Goal: Information Seeking & Learning: Check status

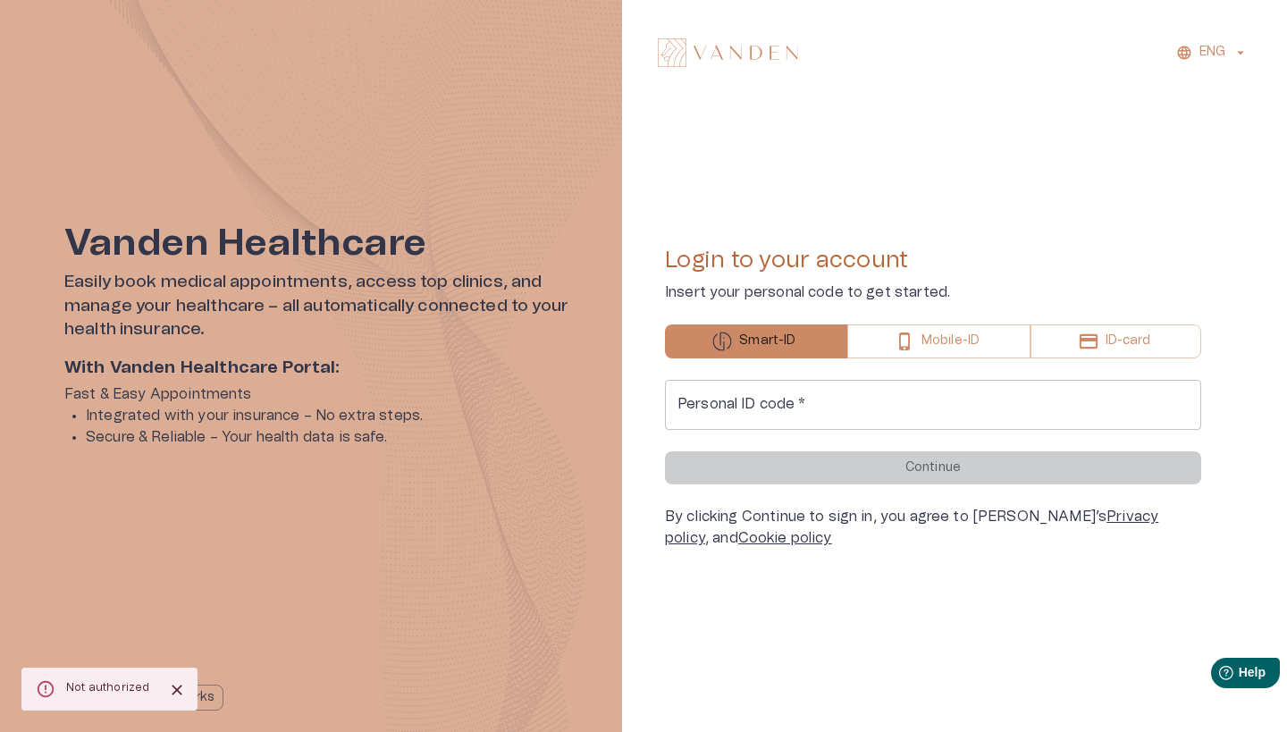
click at [847, 408] on input "Personal ID code   *" at bounding box center [933, 405] width 536 height 50
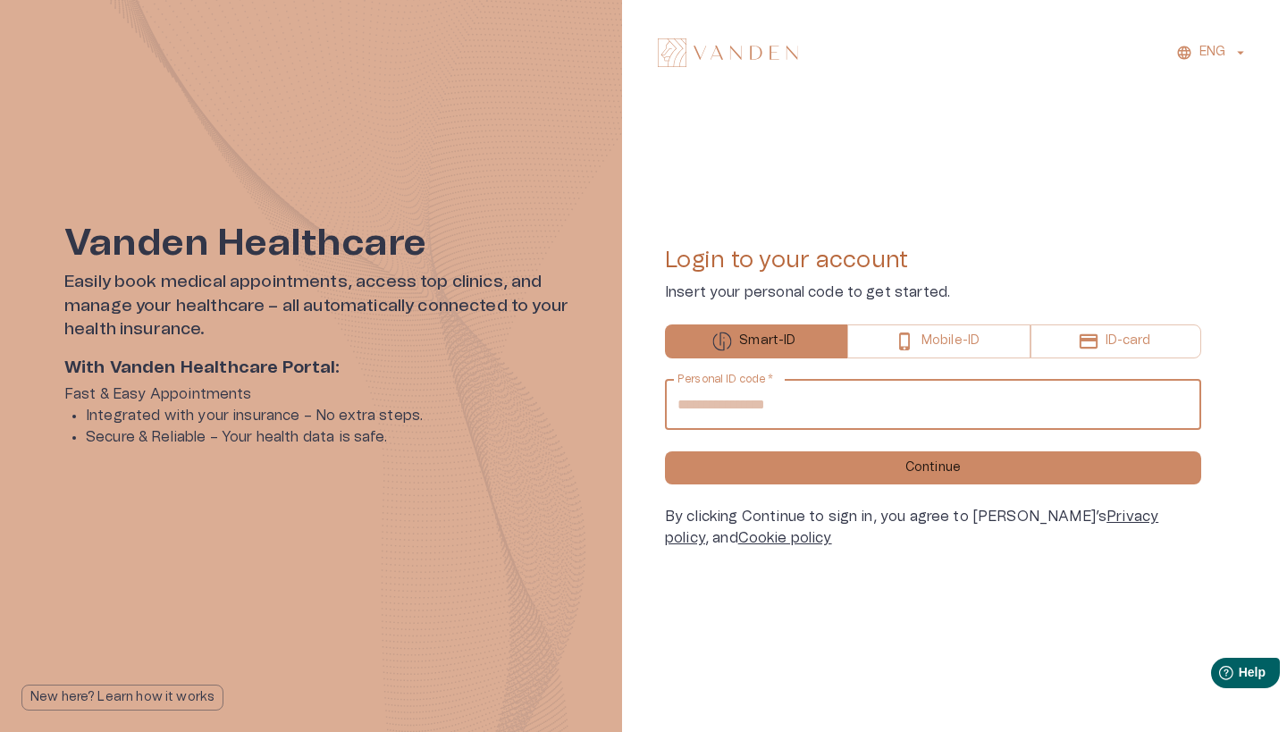
type input "**********"
click at [933, 467] on button "Continue" at bounding box center [933, 467] width 536 height 33
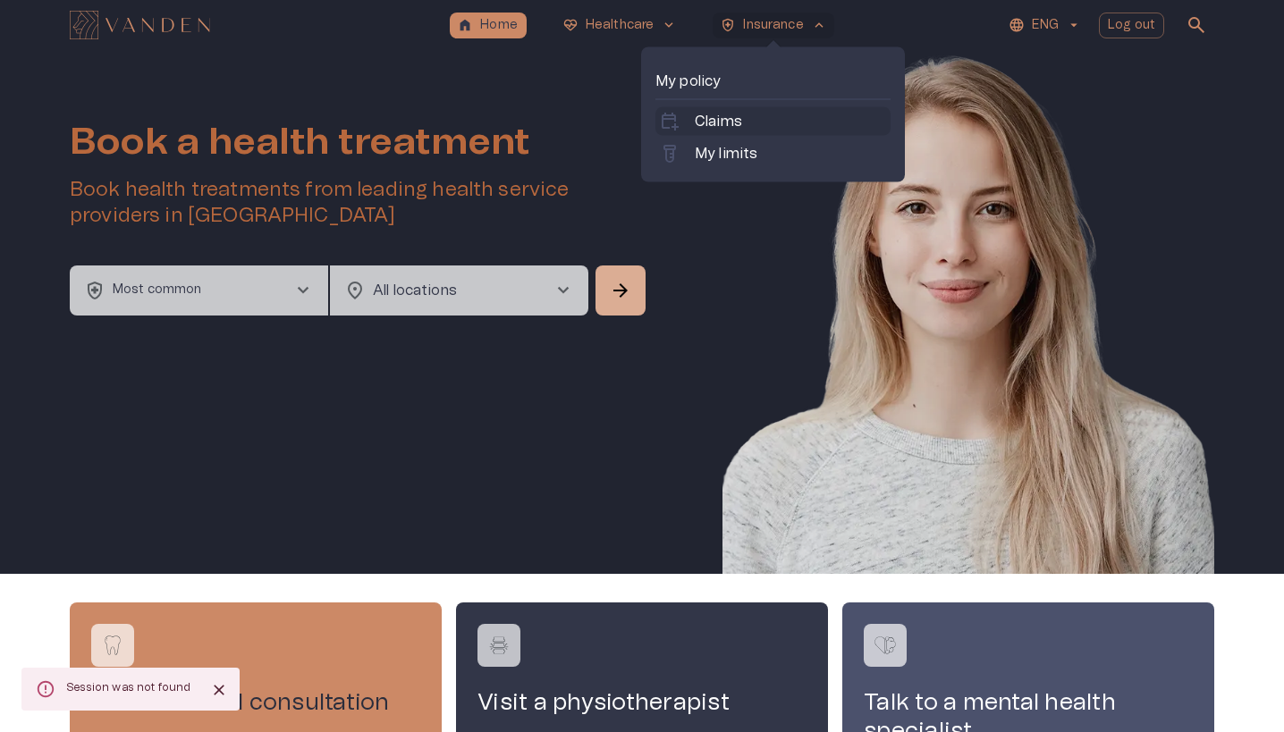
click at [717, 123] on p "Claims" at bounding box center [717, 121] width 47 height 21
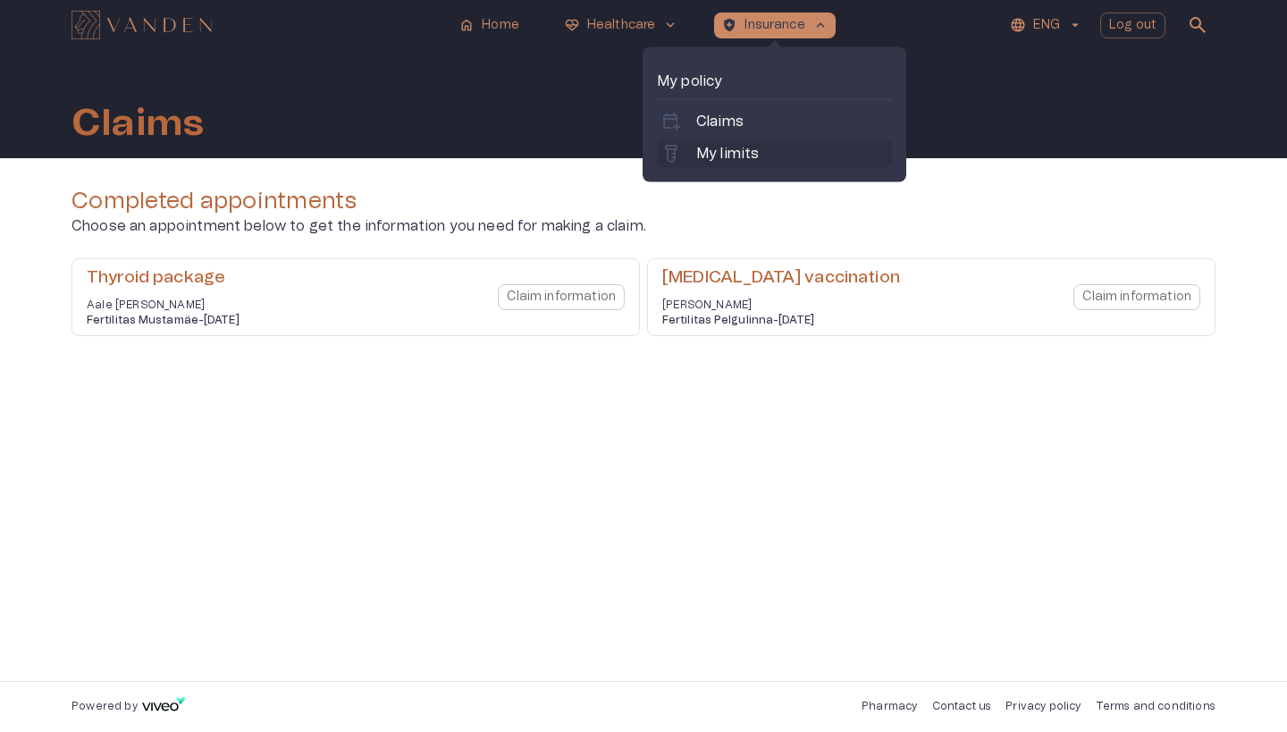
click at [745, 150] on p "My limits" at bounding box center [727, 153] width 63 height 21
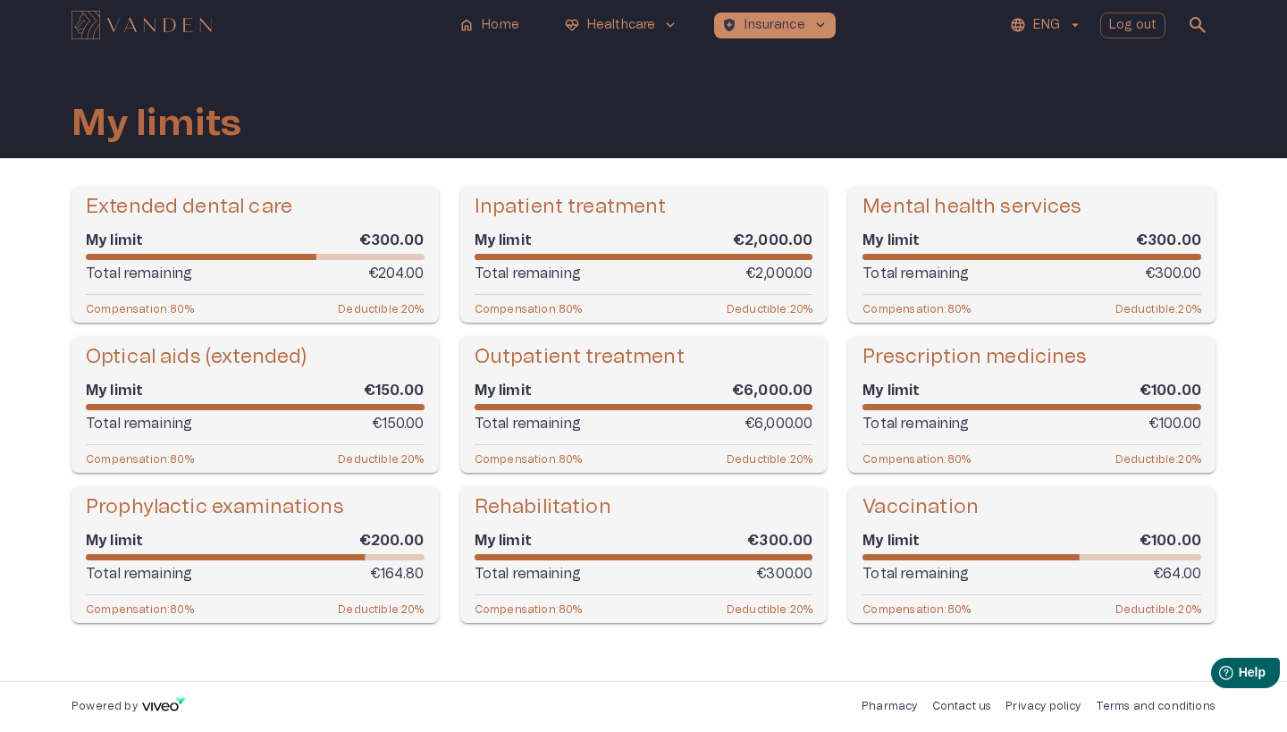
click at [939, 426] on p "Total remaining" at bounding box center [916, 423] width 106 height 21
click at [939, 354] on h5 "Prescription medicines" at bounding box center [975, 357] width 224 height 26
click at [504, 29] on p "Home" at bounding box center [501, 25] width 38 height 19
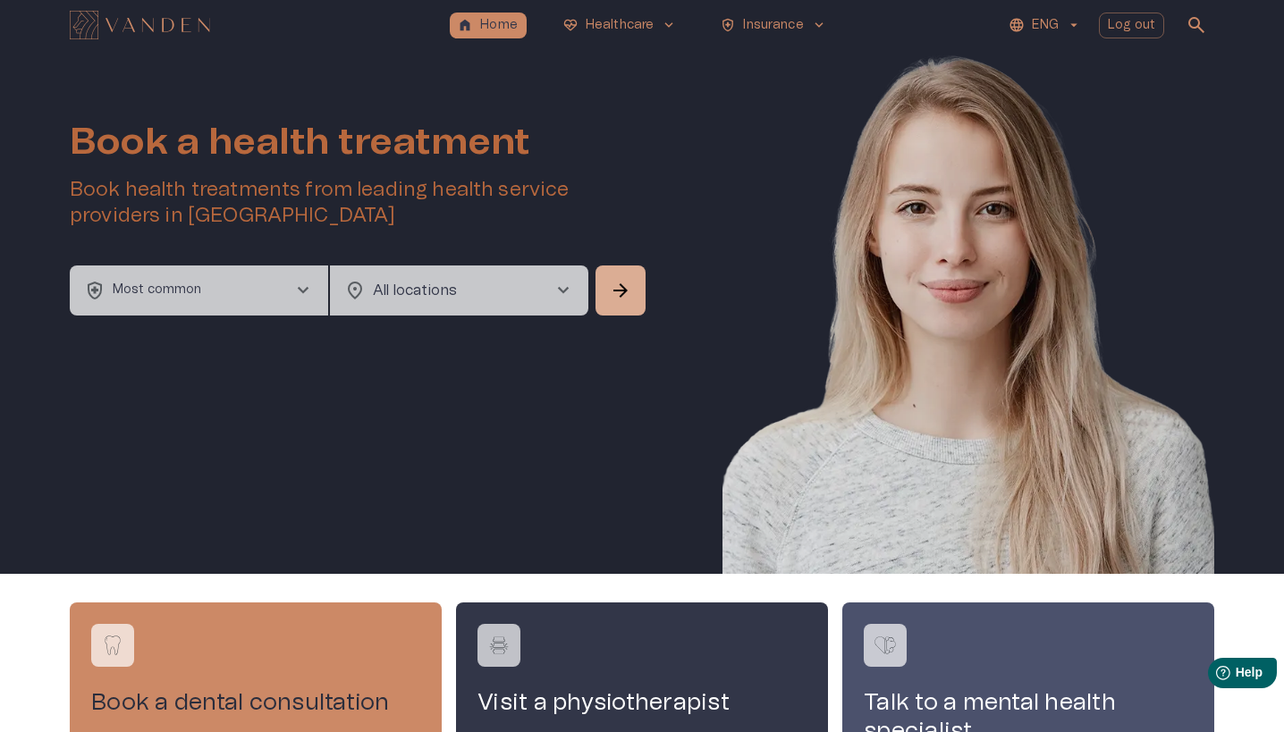
click at [289, 282] on button "health_and_safety Most common chevron_right" at bounding box center [199, 290] width 258 height 50
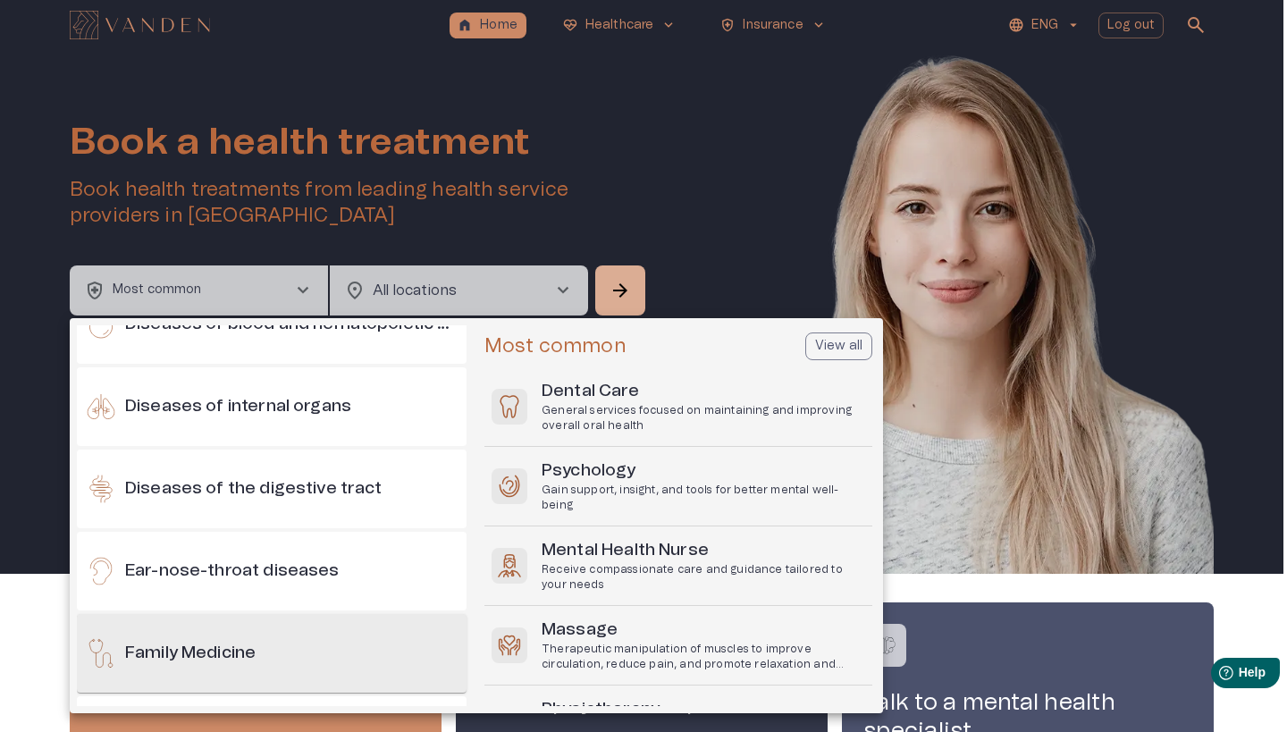
scroll to position [506, 0]
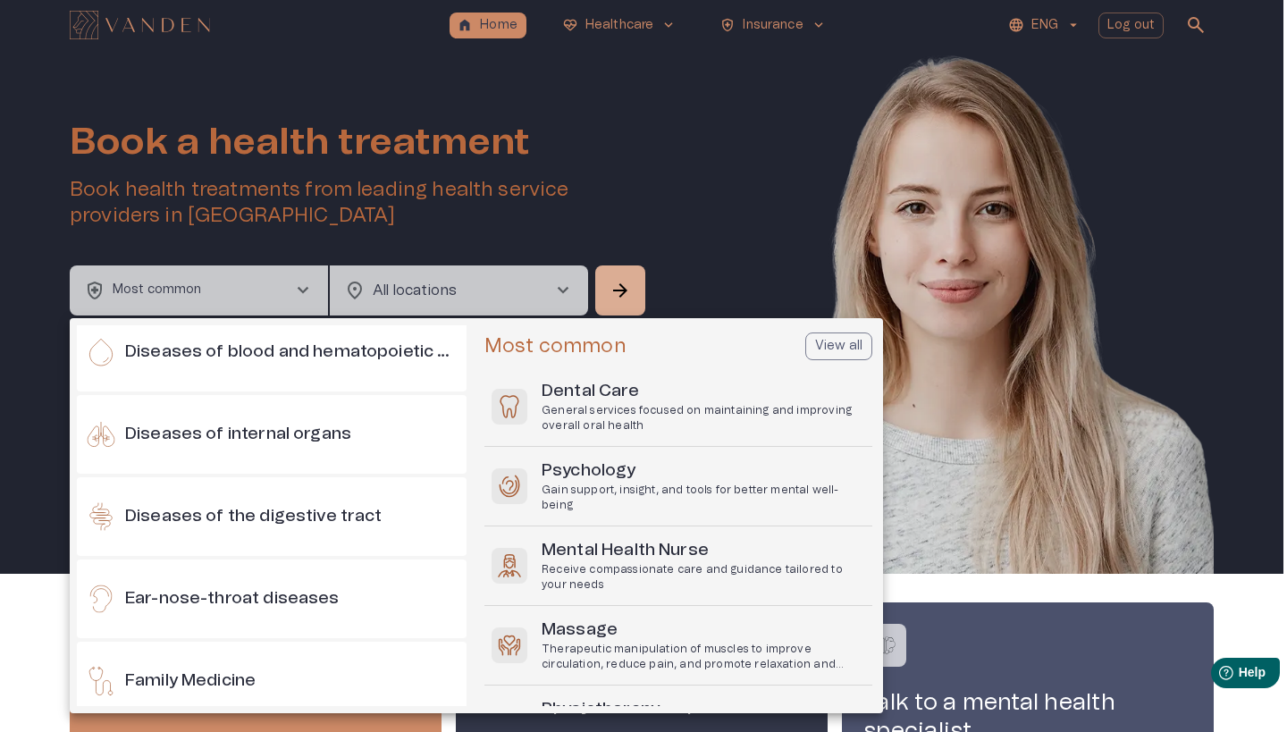
click at [784, 23] on div at bounding box center [643, 366] width 1287 height 732
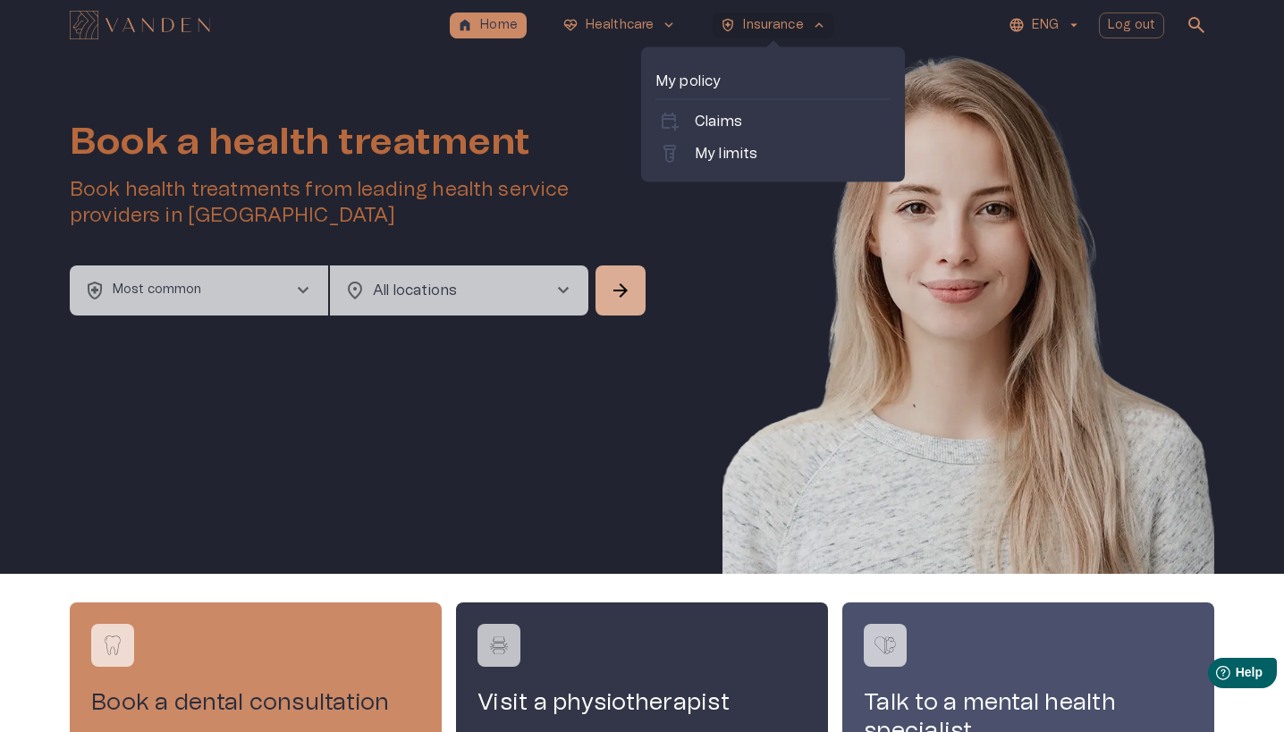
click at [794, 32] on p "Insurance" at bounding box center [773, 25] width 60 height 19
click at [731, 131] on p "Claims" at bounding box center [717, 121] width 47 height 21
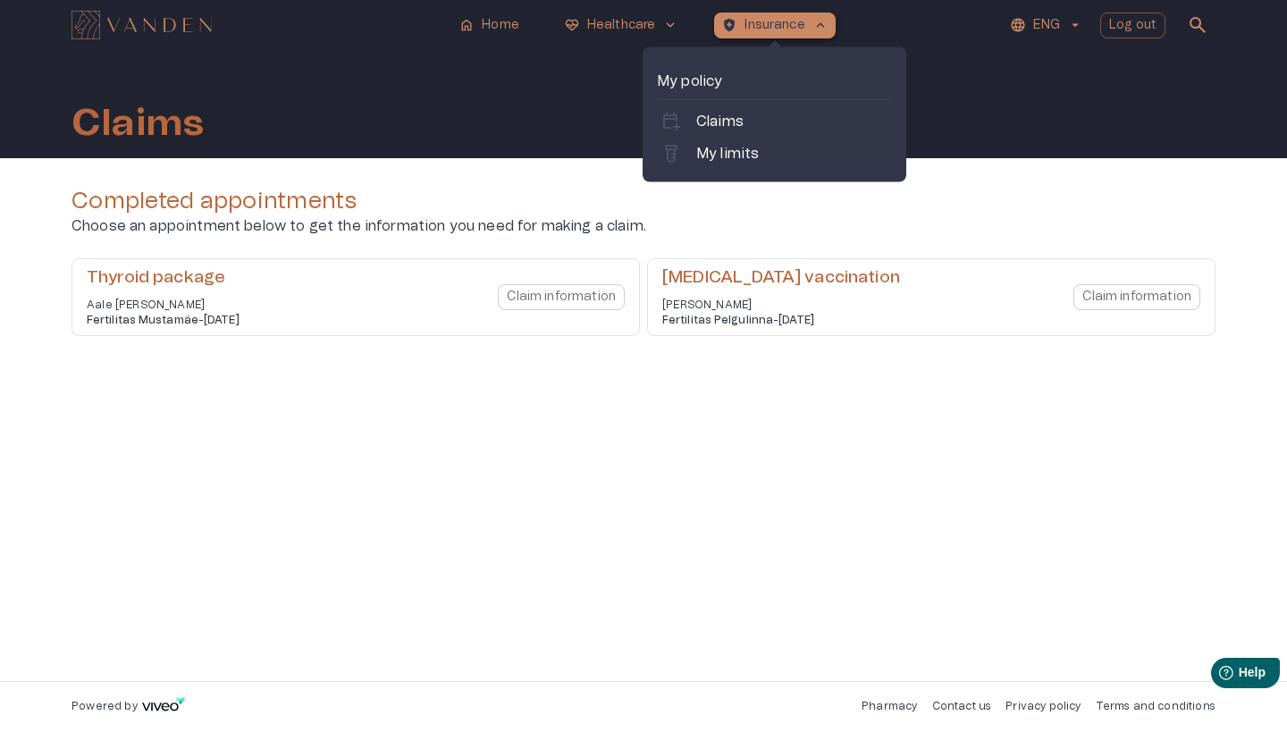
click at [773, 31] on p "Insurance" at bounding box center [775, 25] width 60 height 19
click at [751, 147] on p "My limits" at bounding box center [727, 153] width 63 height 21
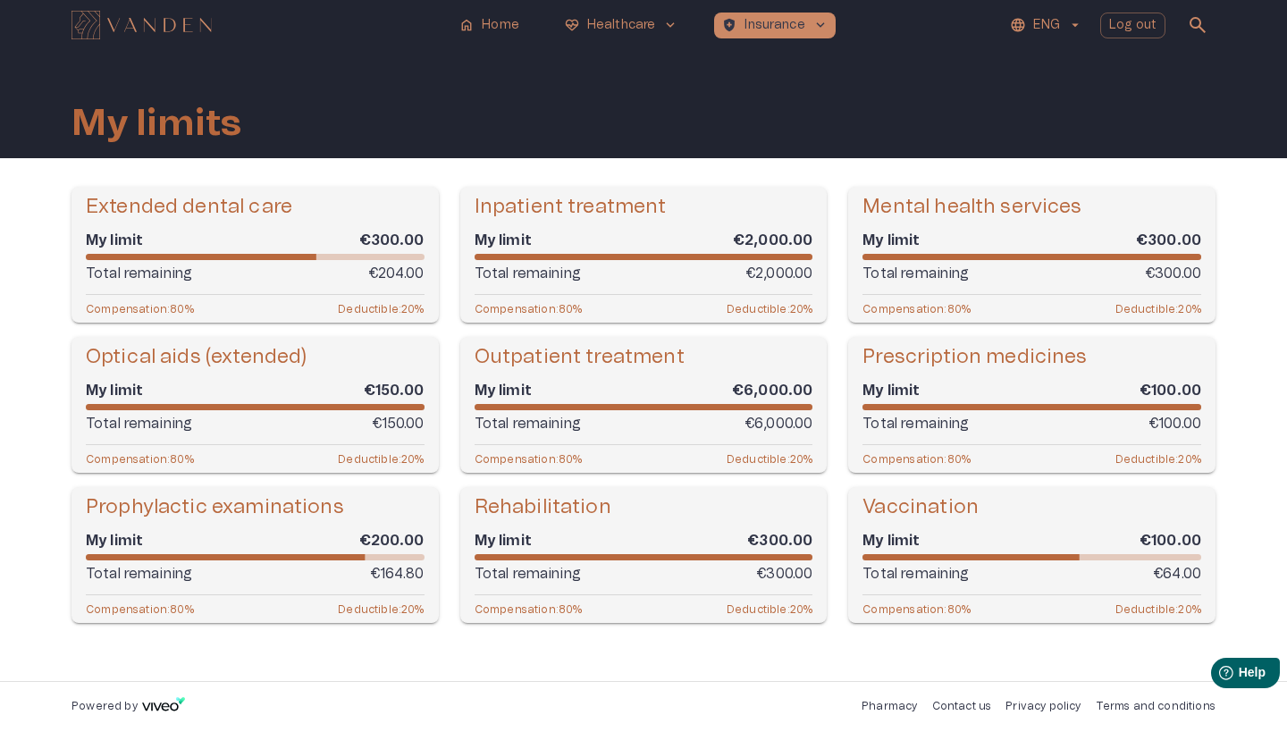
click at [586, 405] on span at bounding box center [644, 407] width 339 height 6
click at [562, 447] on div "Outpatient treatment My limit €6,000.00 Total remaining €6,000.00 Compensation …" at bounding box center [643, 405] width 367 height 136
click at [989, 576] on div "Total remaining €64.00" at bounding box center [1032, 573] width 339 height 21
click at [922, 501] on h5 "Vaccination" at bounding box center [921, 507] width 116 height 26
click at [922, 610] on p "Compensation : 80 %" at bounding box center [917, 608] width 108 height 13
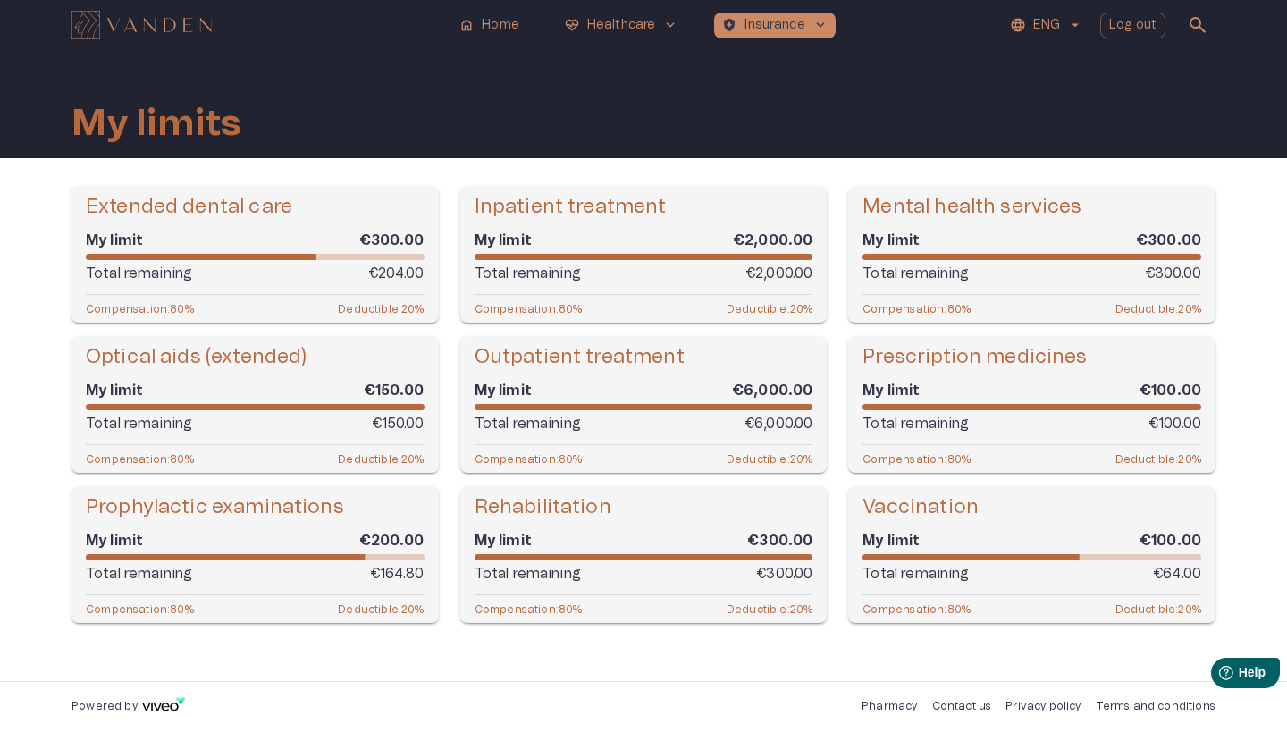
click at [1096, 571] on div "Total remaining €64.00" at bounding box center [1032, 573] width 339 height 21
click at [1104, 567] on div "Total remaining €64.00" at bounding box center [1032, 573] width 339 height 21
click at [1128, 540] on div "My limit €100.00" at bounding box center [1032, 541] width 339 height 20
click at [896, 560] on div "My limit €100.00 Total remaining €64.00" at bounding box center [1032, 557] width 339 height 60
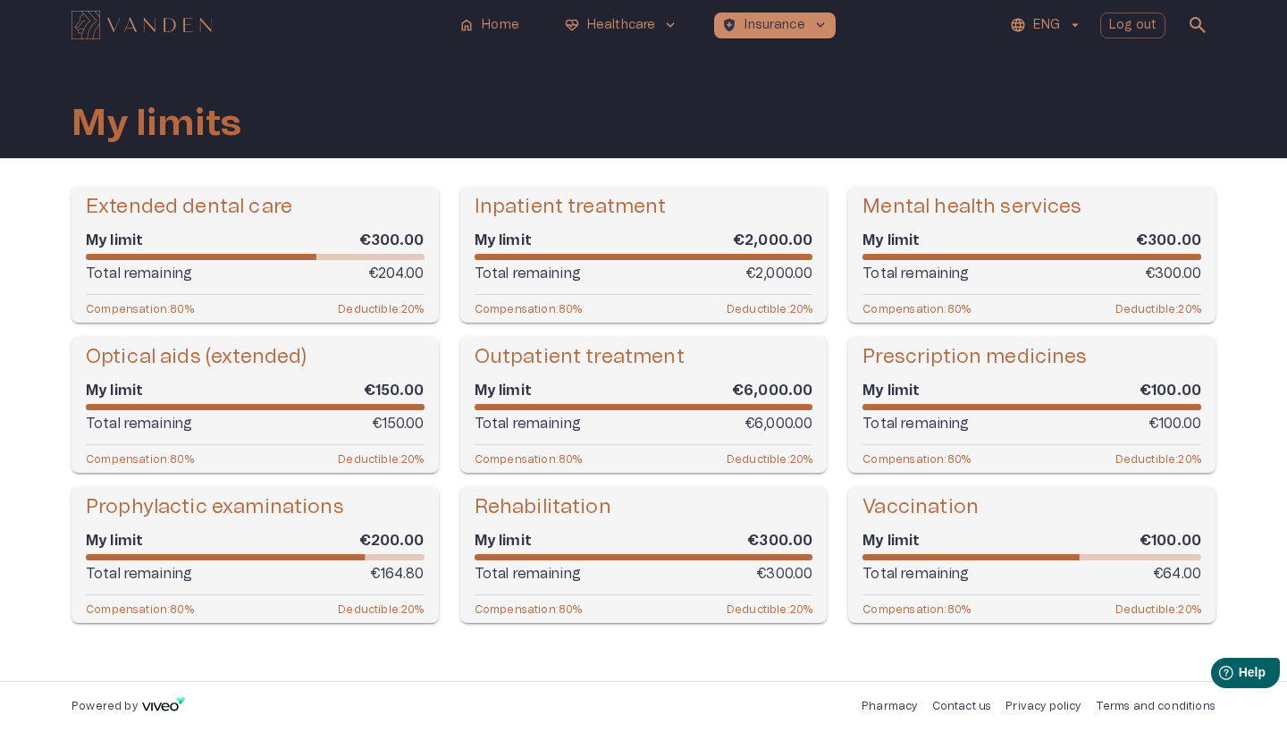
click at [896, 573] on p "Total remaining" at bounding box center [916, 573] width 106 height 21
click at [931, 407] on span at bounding box center [1032, 407] width 339 height 6
click at [906, 209] on h5 "Mental health services" at bounding box center [972, 207] width 219 height 26
click at [1032, 369] on h5 "Prescription medicines" at bounding box center [975, 357] width 224 height 26
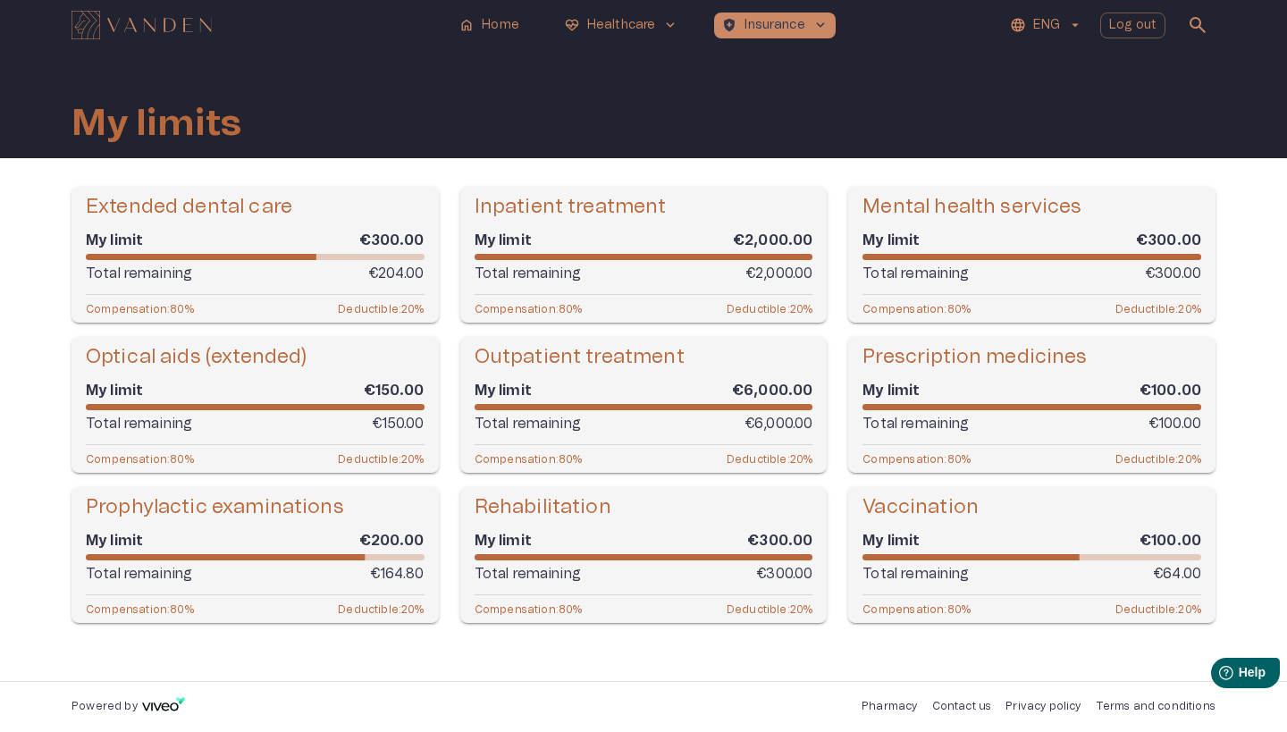
click at [922, 351] on h5 "Prescription medicines" at bounding box center [975, 357] width 224 height 26
click at [872, 425] on p "Total remaining" at bounding box center [916, 423] width 106 height 21
click at [880, 442] on div "Prescription medicines My limit €100.00 Total remaining €100.00 Compensation : …" at bounding box center [1031, 405] width 367 height 136
click at [1132, 458] on p "Deductible : 20 %" at bounding box center [1158, 458] width 86 height 13
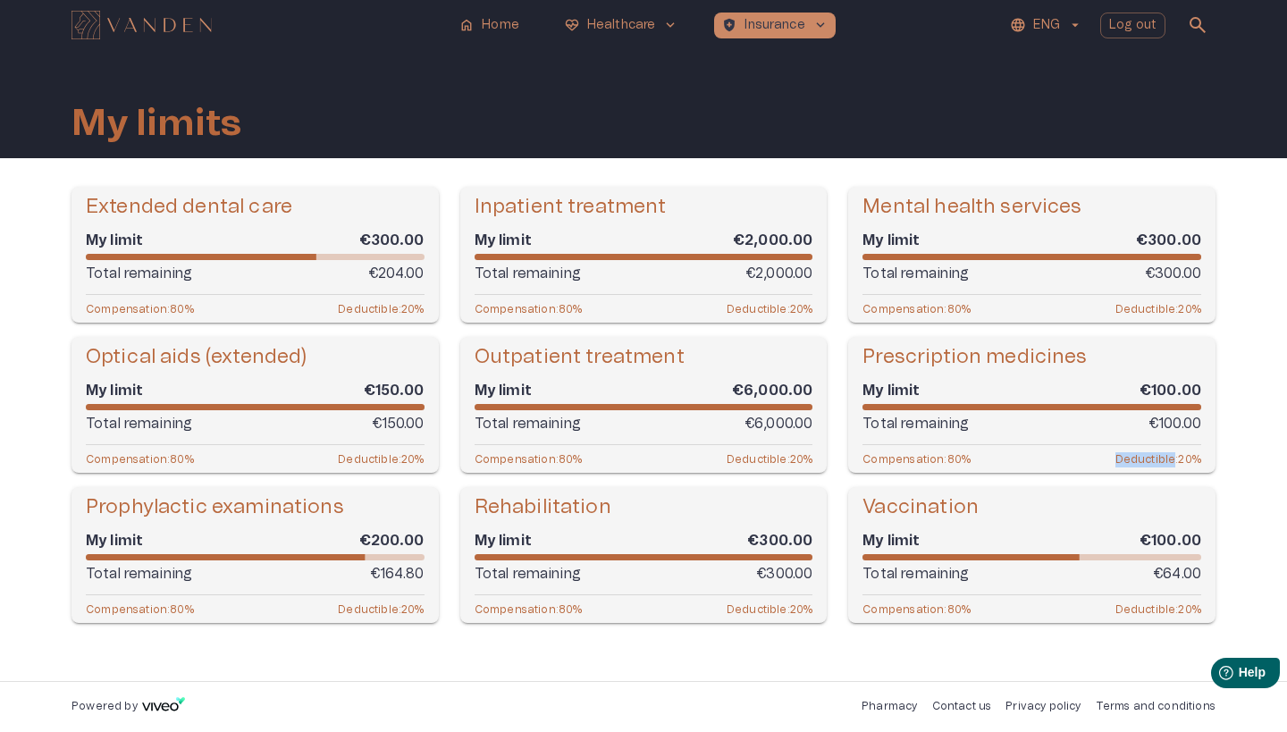
click at [1132, 458] on p "Deductible : 20 %" at bounding box center [1158, 458] width 86 height 13
click at [1196, 23] on span "search" at bounding box center [1197, 24] width 21 height 21
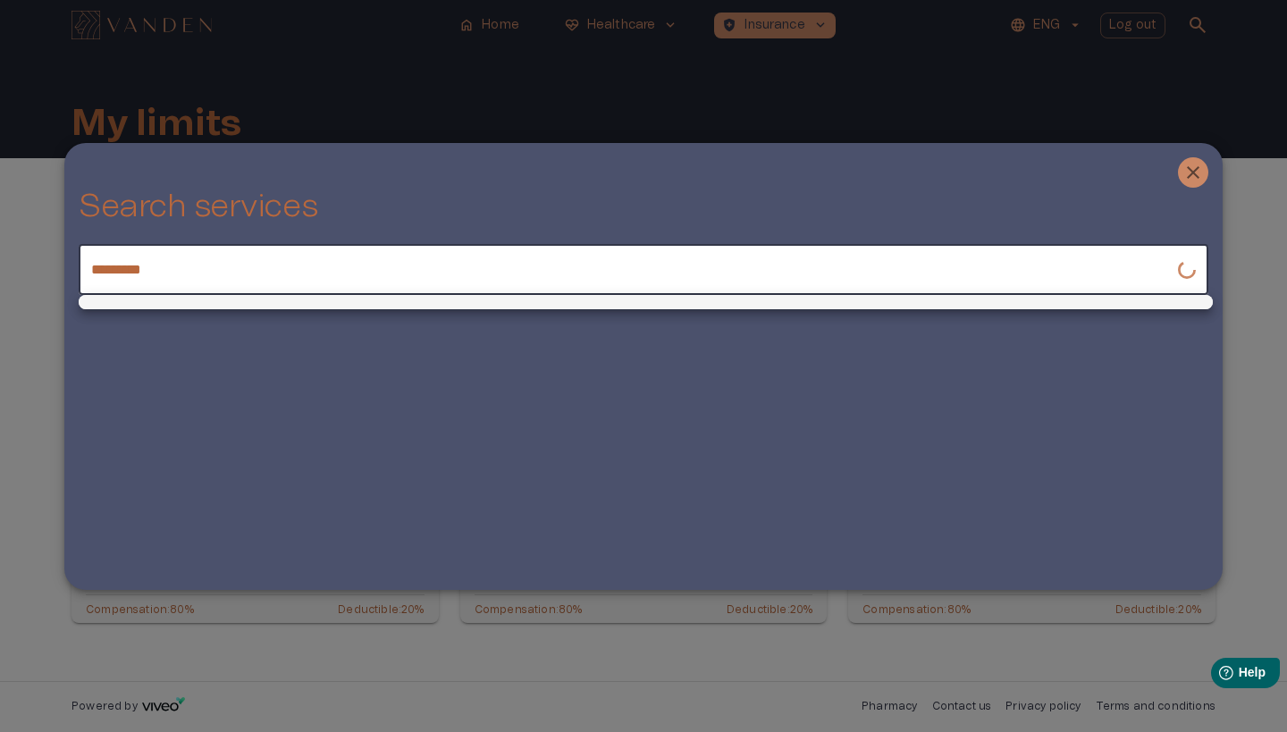
type input "*********"
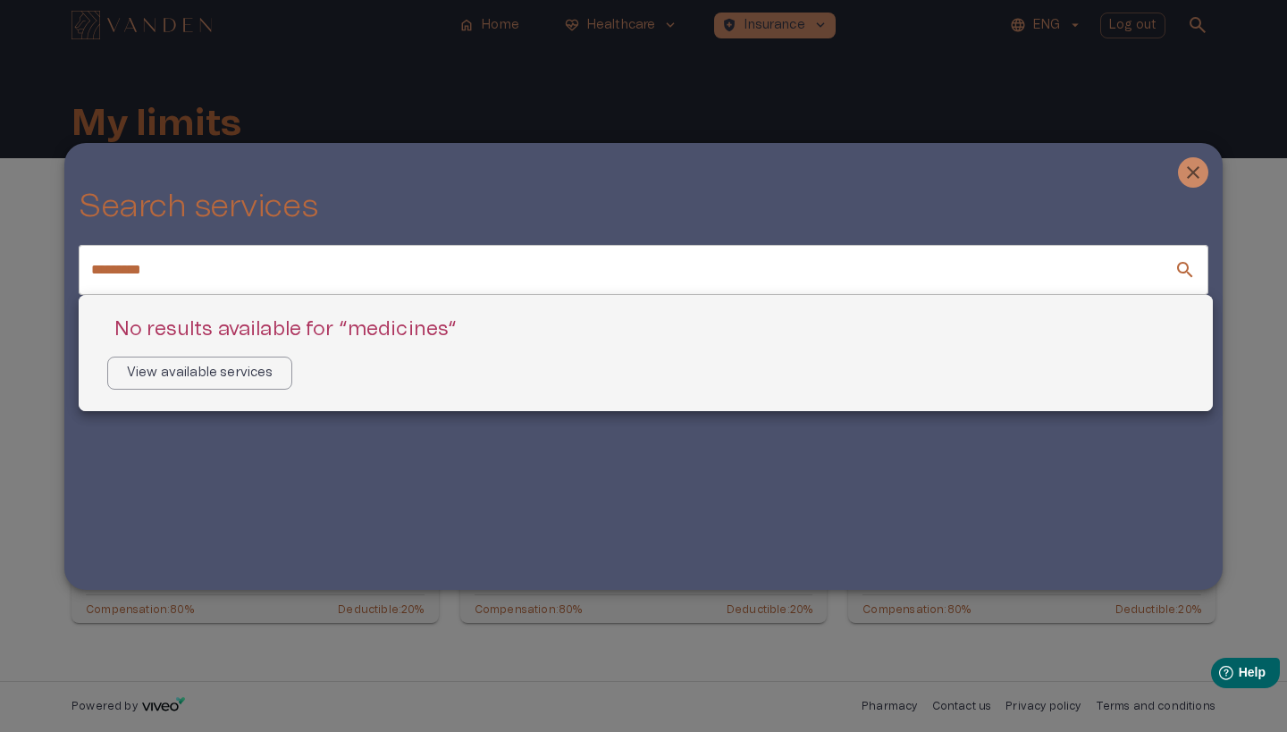
click at [1195, 164] on div at bounding box center [643, 366] width 1287 height 732
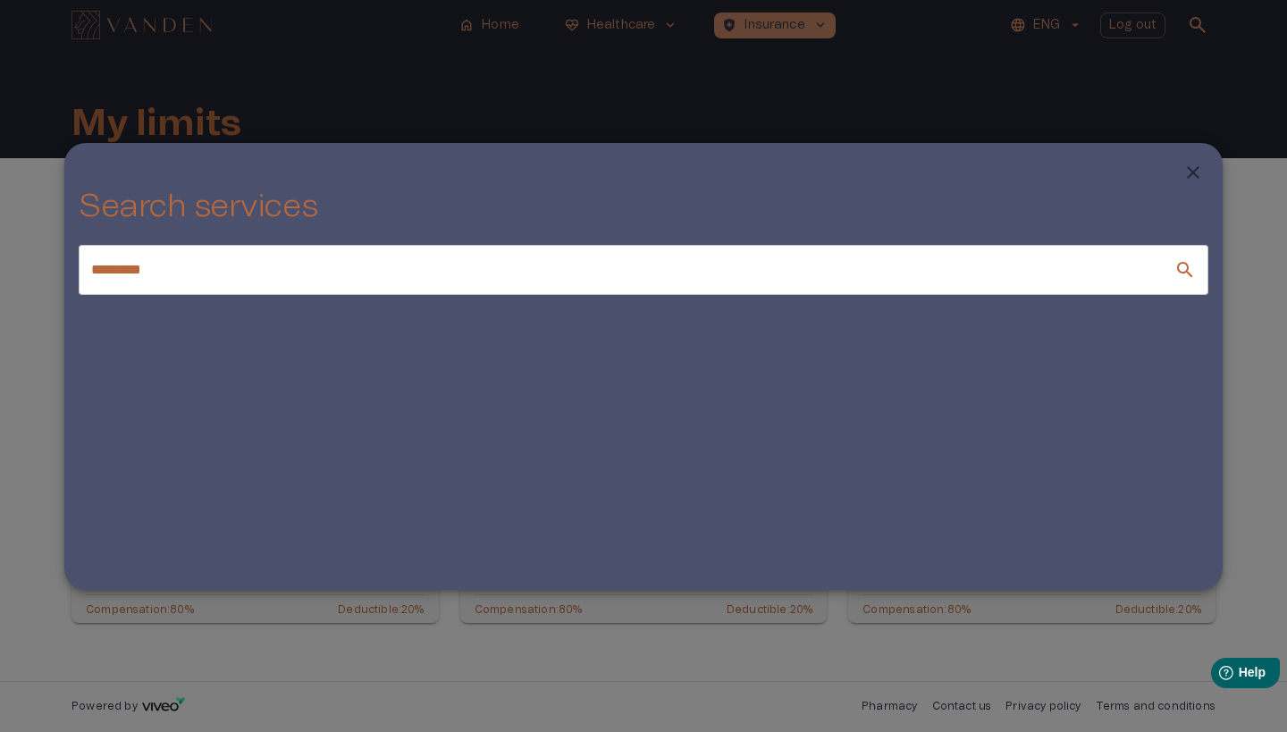
click at [1199, 180] on icon "Close" at bounding box center [1193, 172] width 21 height 21
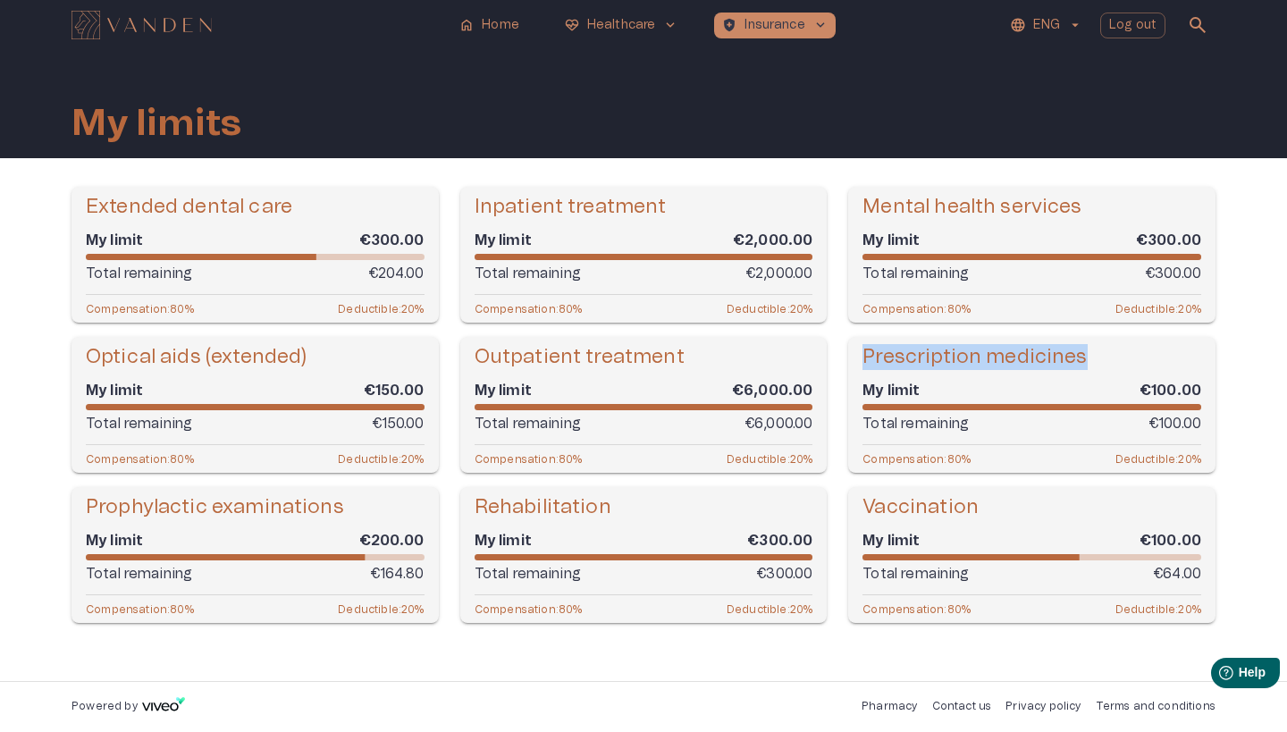
drag, startPoint x: 1098, startPoint y: 357, endPoint x: 858, endPoint y: 358, distance: 240.4
click at [857, 358] on div "Prescription medicines My limit €100.00 Total remaining €100.00 Compensation : …" at bounding box center [1031, 405] width 367 height 136
copy h5 "Prescription medicines"
click at [1202, 37] on button "search" at bounding box center [1198, 25] width 36 height 36
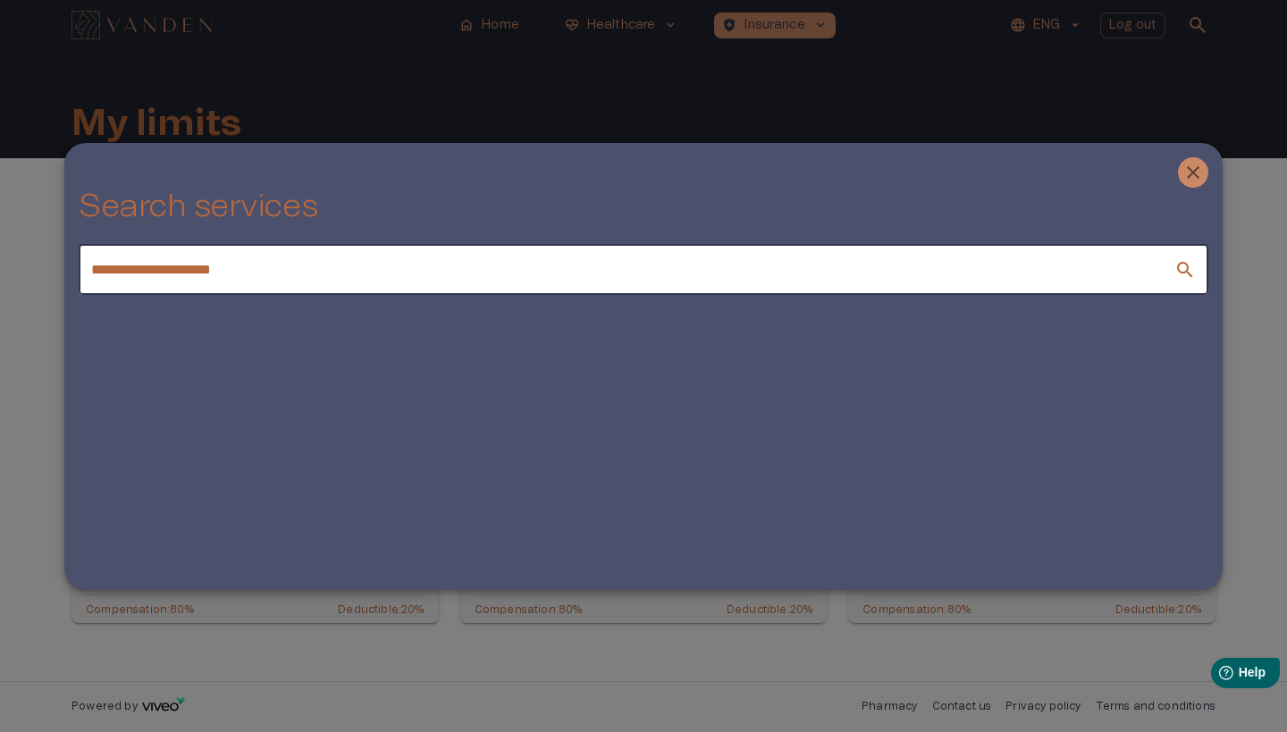
type input "**********"
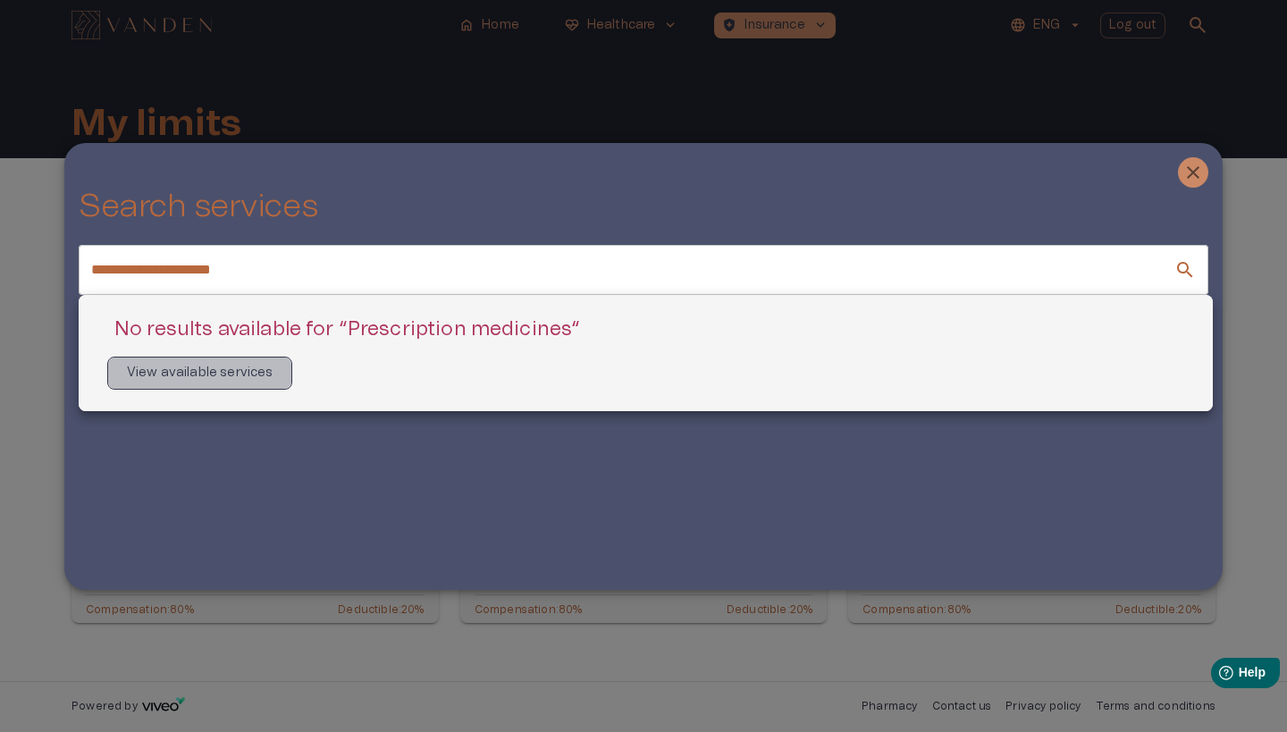
click at [233, 388] on button "View available services" at bounding box center [199, 373] width 185 height 33
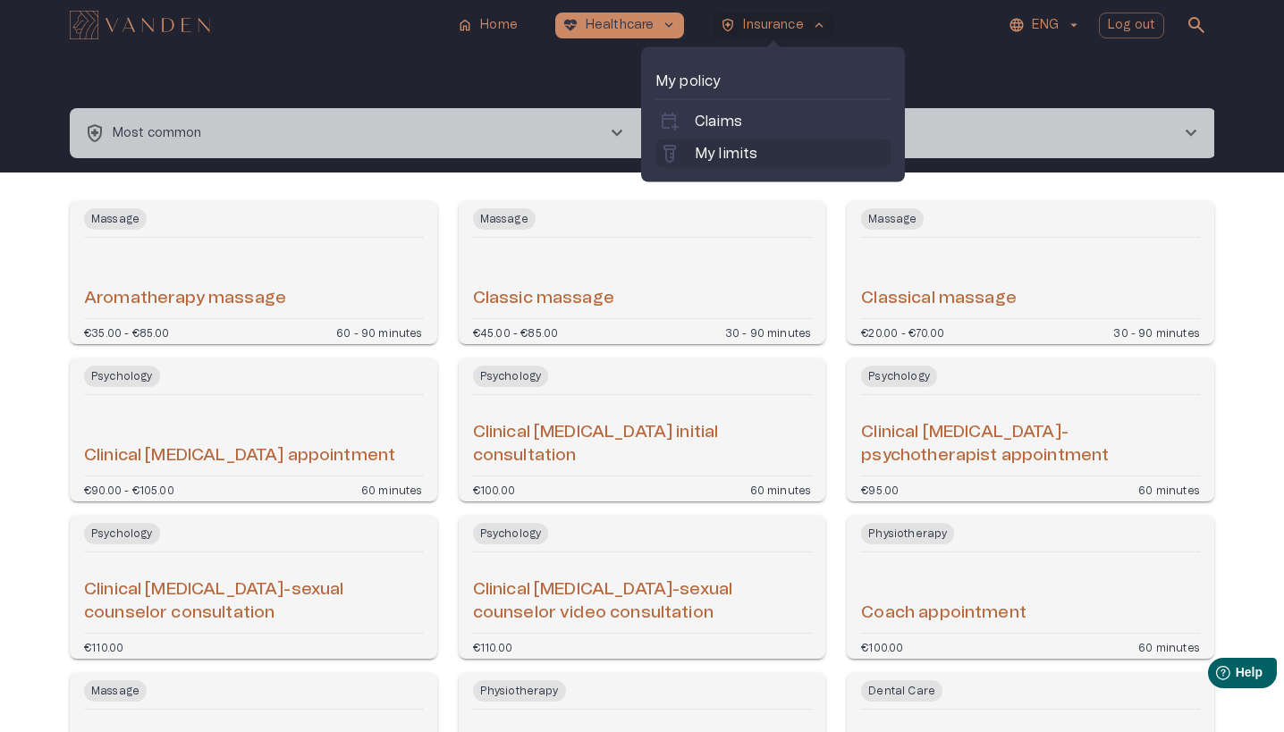
click at [738, 141] on div "labs My limits" at bounding box center [772, 153] width 235 height 29
click at [737, 154] on p "My limits" at bounding box center [725, 153] width 63 height 21
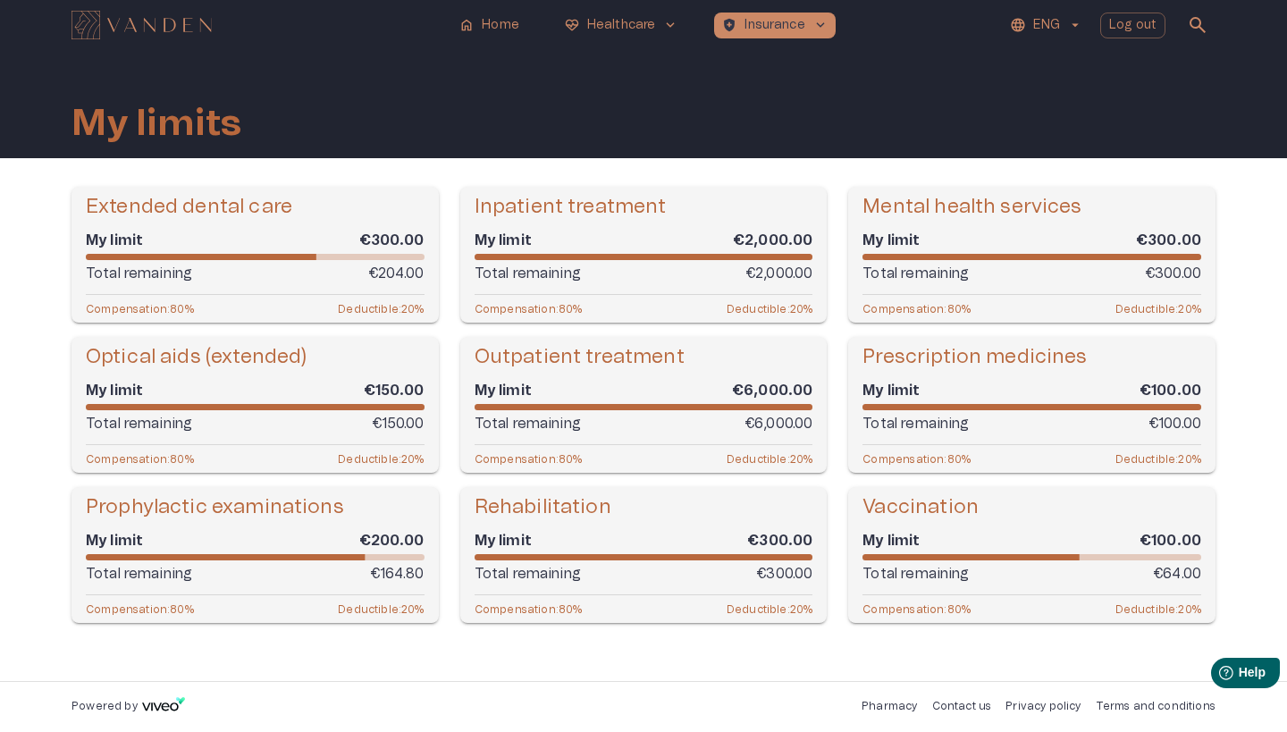
click at [915, 362] on h5 "Prescription medicines" at bounding box center [975, 357] width 224 height 26
click at [915, 409] on div "My limit €100.00 Total remaining €100.00" at bounding box center [1032, 407] width 339 height 60
click at [919, 458] on p "Compensation : 80 %" at bounding box center [917, 458] width 108 height 13
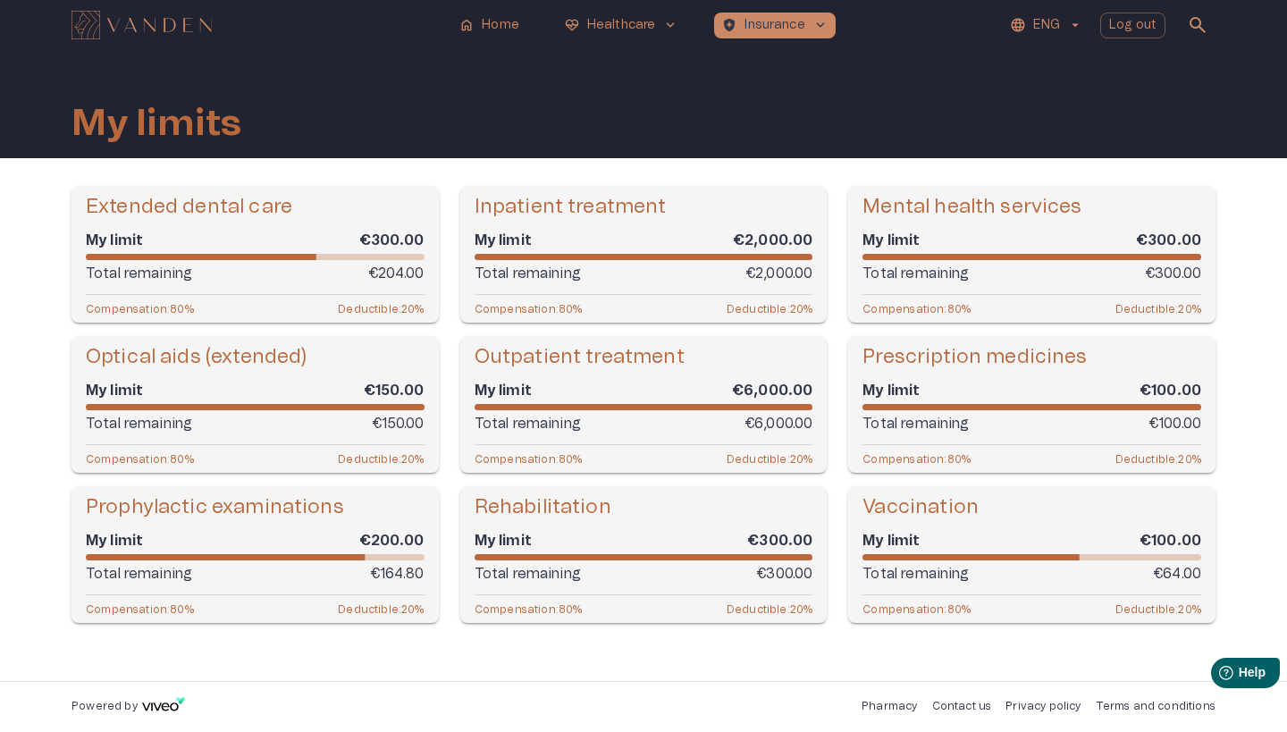
click at [1149, 451] on div "Prescription medicines My limit €100.00 Total remaining €100.00 Compensation : …" at bounding box center [1031, 405] width 367 height 136
click at [1164, 422] on p "€100.00" at bounding box center [1175, 423] width 53 height 21
click at [914, 430] on p "Total remaining" at bounding box center [916, 423] width 106 height 21
click at [505, 13] on button "home Home" at bounding box center [489, 26] width 77 height 26
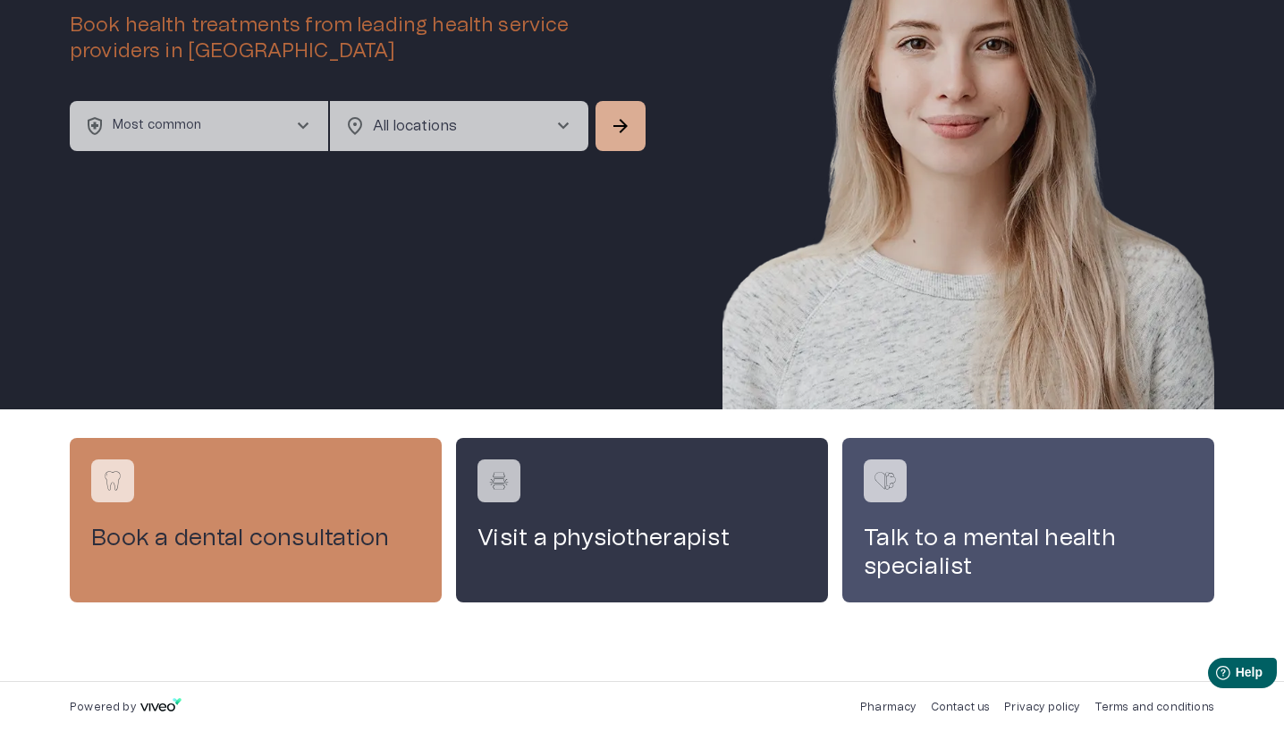
scroll to position [164, 0]
click at [281, 134] on button "health_and_safety Most common chevron_right" at bounding box center [199, 126] width 258 height 50
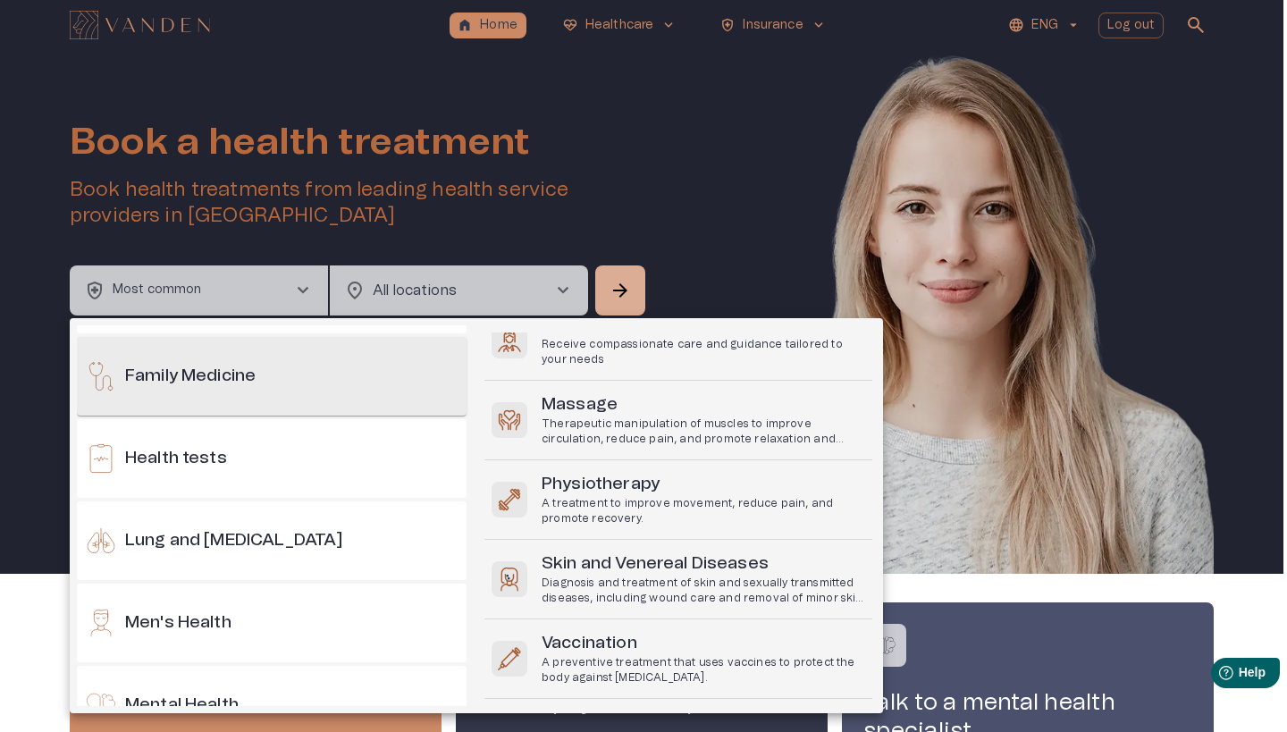
scroll to position [835, 0]
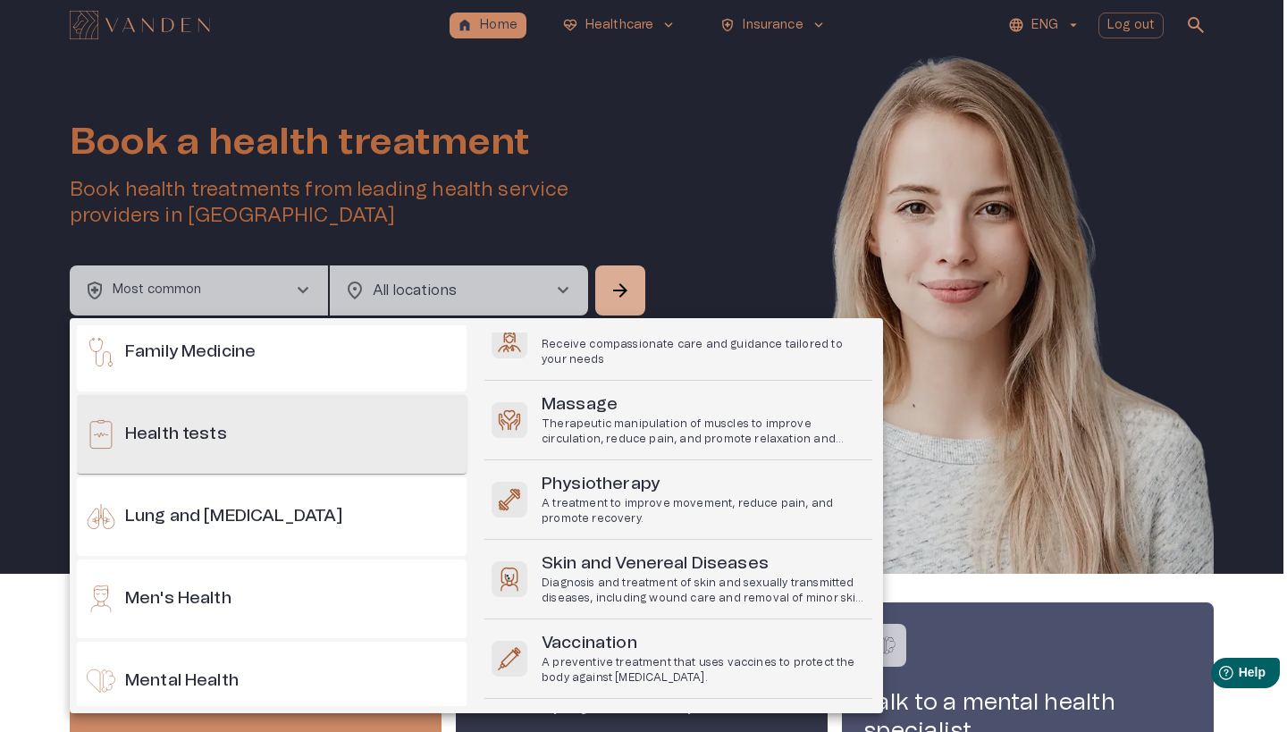
click at [354, 456] on div "Health tests" at bounding box center [272, 434] width 390 height 79
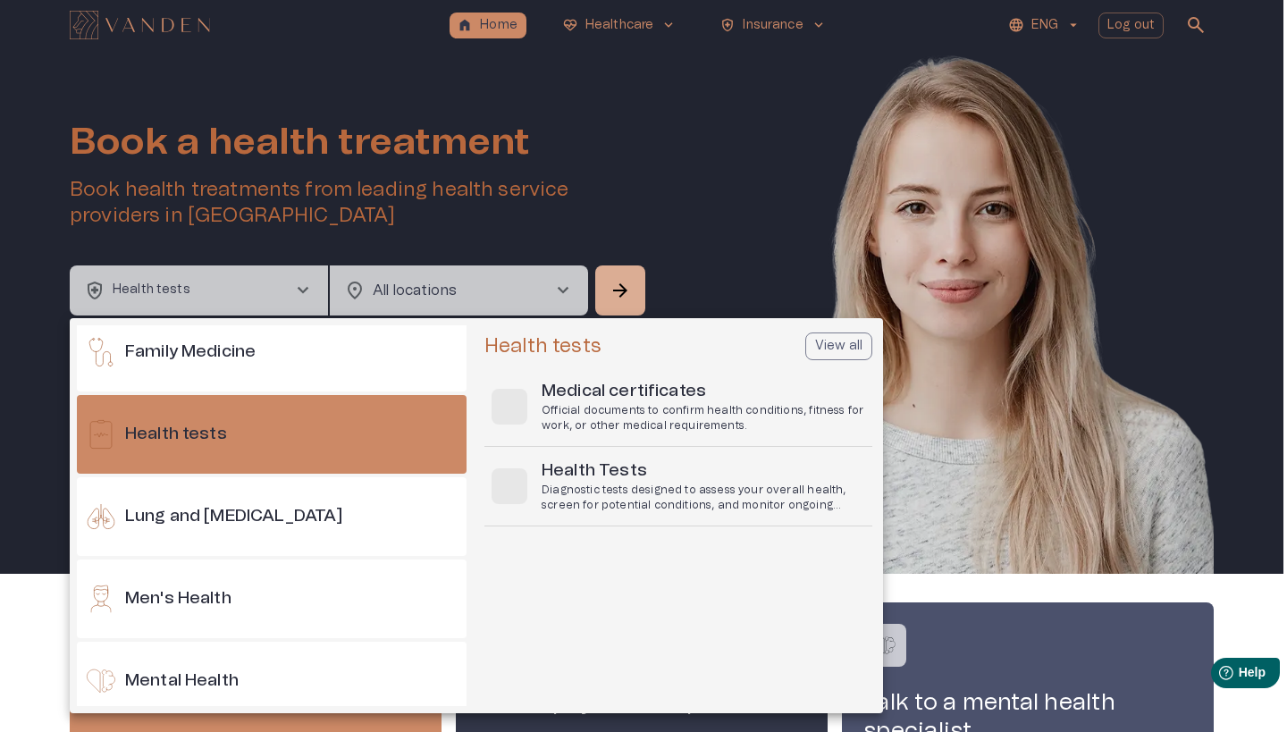
scroll to position [0, 0]
click at [875, 216] on div at bounding box center [643, 366] width 1287 height 732
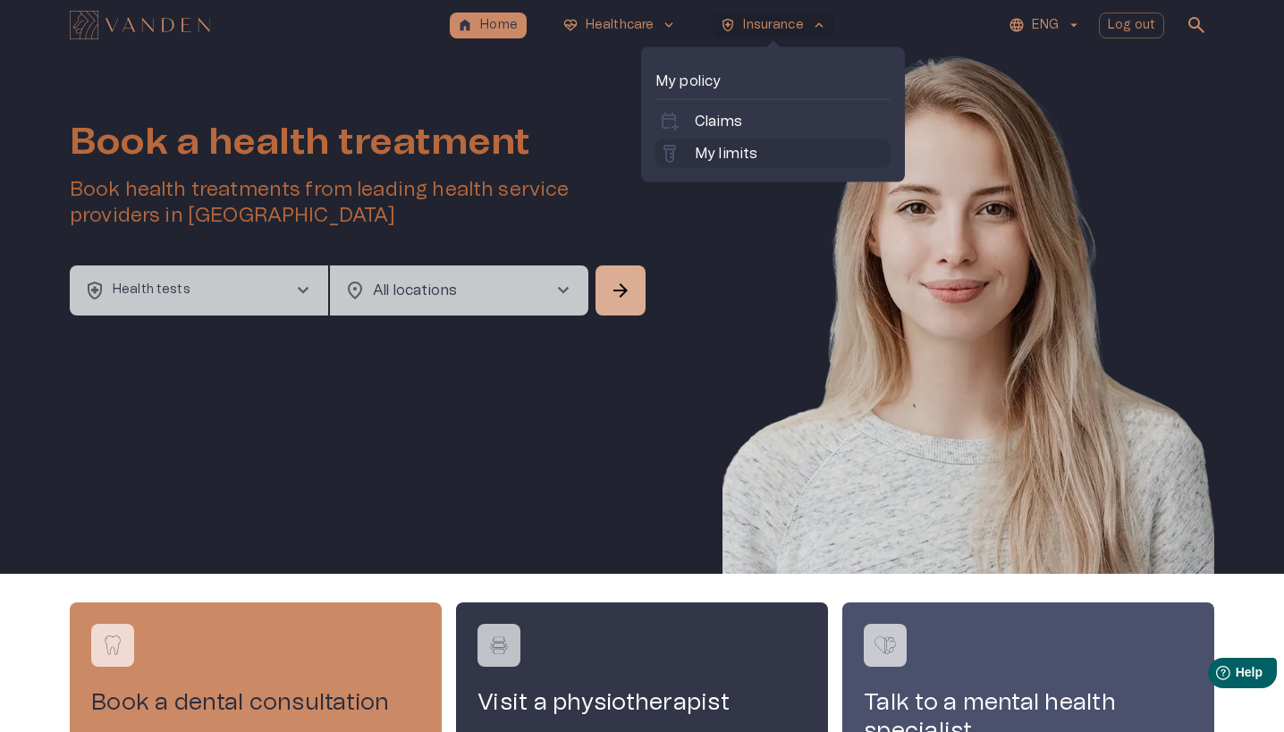
click at [733, 151] on p "My limits" at bounding box center [725, 153] width 63 height 21
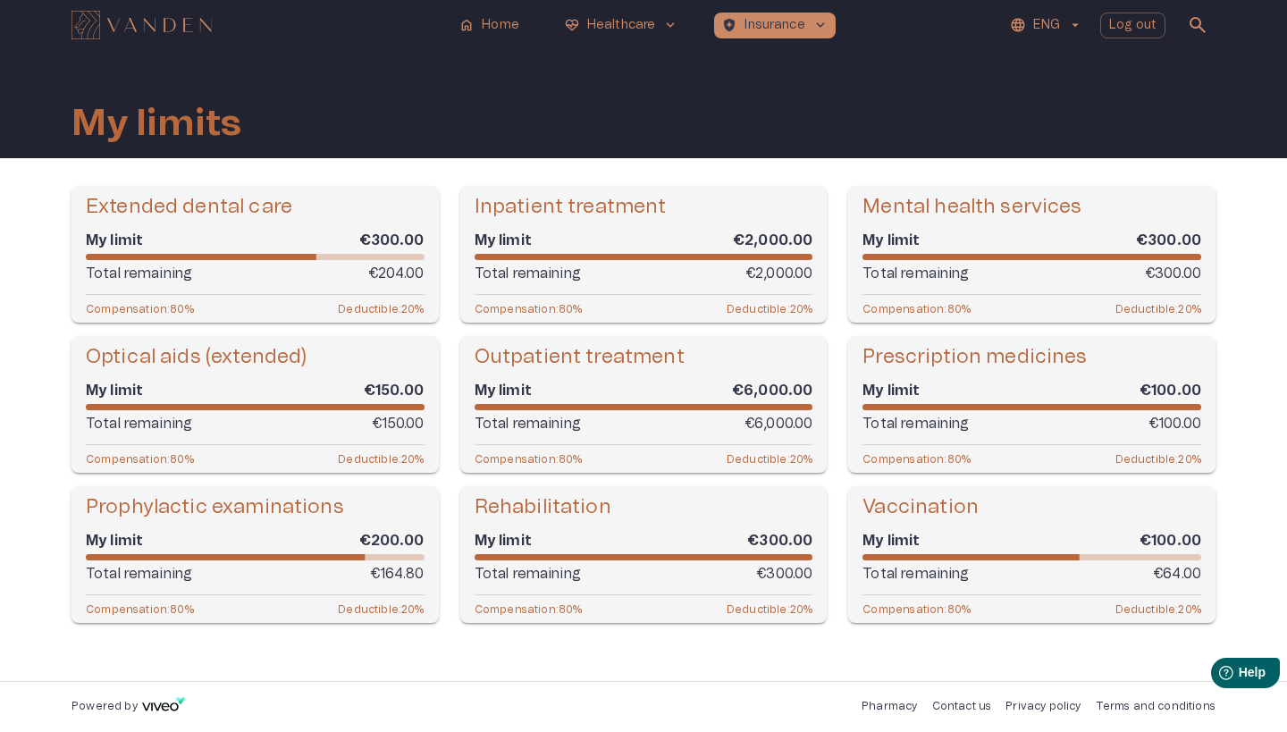
click at [916, 440] on div "Prescription medicines My limit €100.00 Total remaining €100.00 Compensation : …" at bounding box center [1031, 405] width 367 height 136
click at [915, 366] on h5 "Prescription medicines" at bounding box center [975, 357] width 224 height 26
click at [889, 401] on div "My limit €100.00 Total remaining €100.00" at bounding box center [1032, 407] width 339 height 60
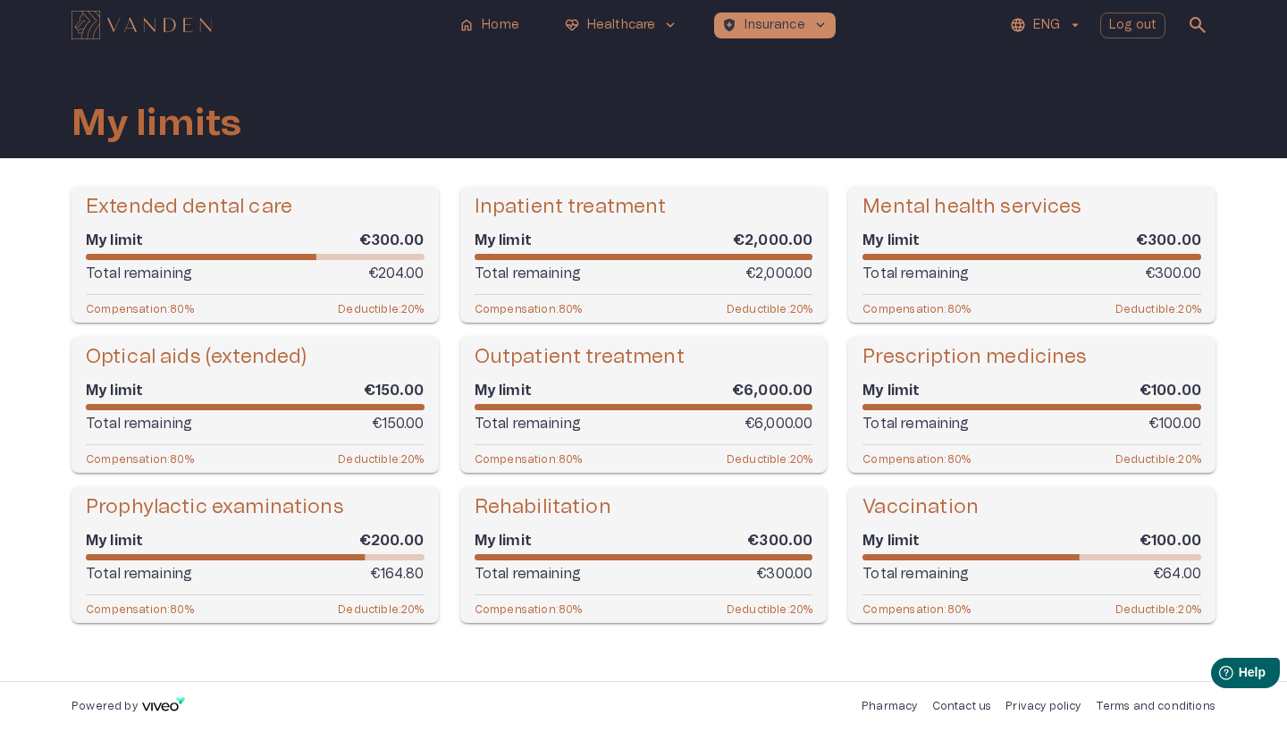
click at [894, 448] on div "Prescription medicines My limit €100.00 Total remaining €100.00 Compensation : …" at bounding box center [1031, 405] width 367 height 136
click at [959, 377] on div "My limit €100.00 Total remaining €100.00" at bounding box center [1032, 407] width 339 height 60
click at [961, 377] on div "My limit €100.00 Total remaining €100.00" at bounding box center [1032, 407] width 339 height 60
click at [928, 444] on div "Prescription medicines My limit €100.00 Total remaining €100.00 Compensation : …" at bounding box center [1031, 405] width 367 height 136
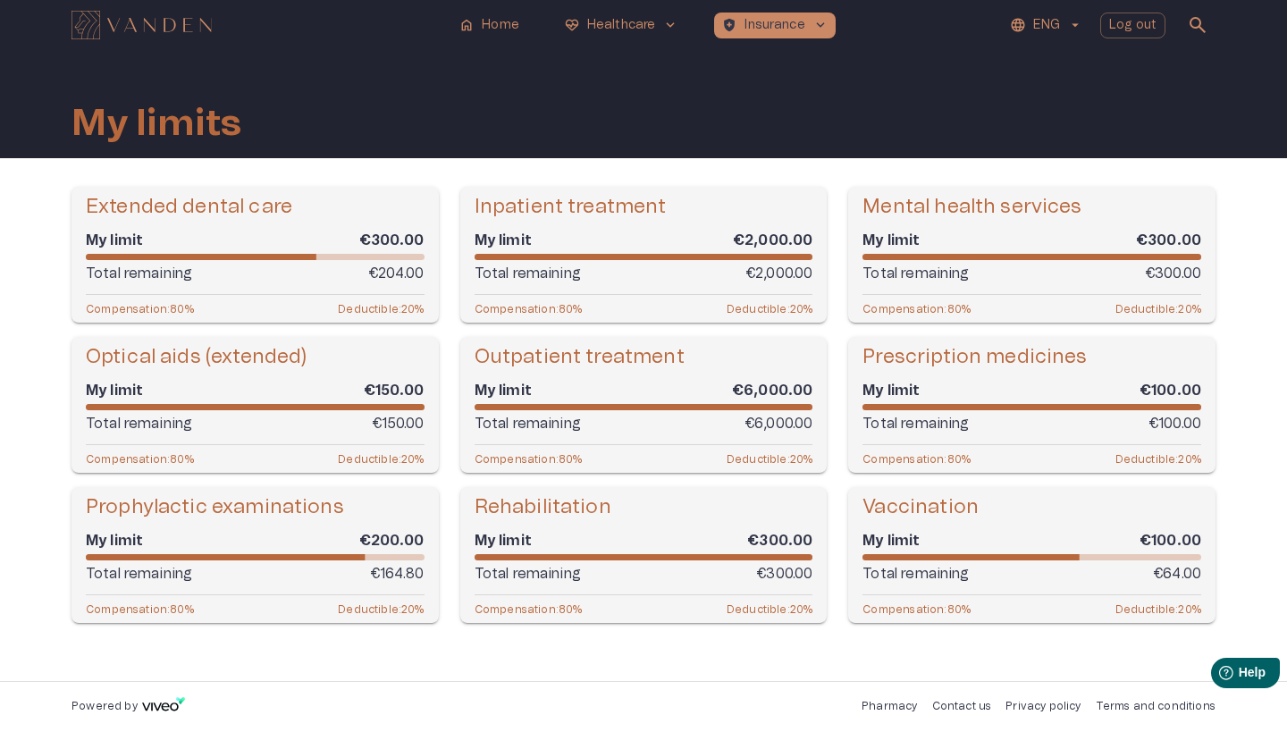
click at [907, 442] on div "Prescription medicines My limit €100.00 Total remaining €100.00 Compensation : …" at bounding box center [1031, 405] width 367 height 136
